Goal: Task Accomplishment & Management: Manage account settings

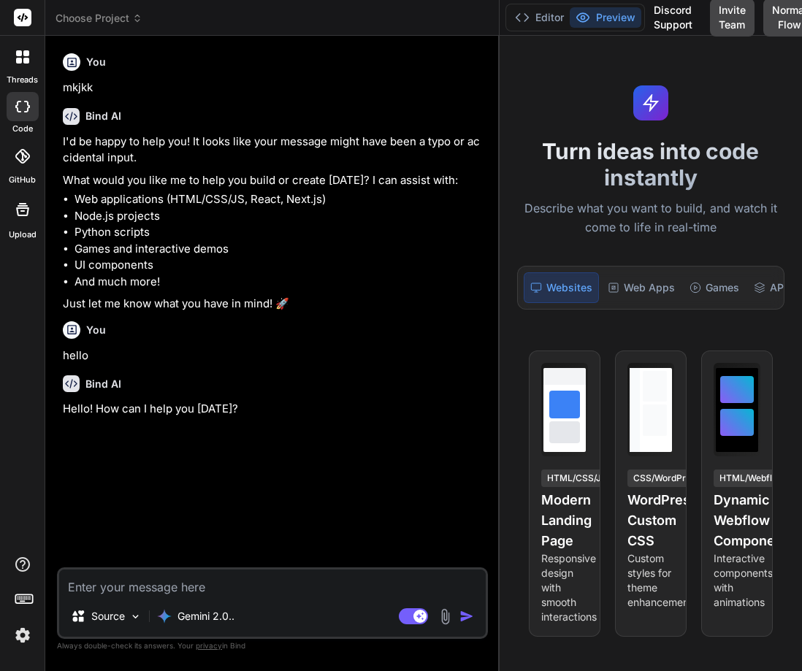
click at [345, 226] on li "Python scripts" at bounding box center [279, 232] width 410 height 17
click at [737, 22] on button "Invite Team" at bounding box center [732, 18] width 45 height 38
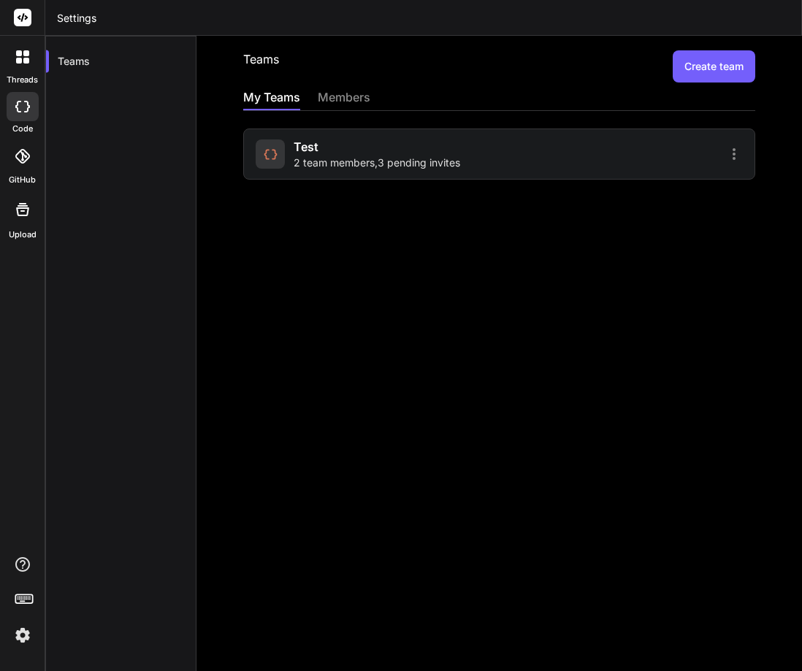
click at [545, 153] on div at bounding box center [623, 154] width 239 height 18
